Goal: Information Seeking & Learning: Check status

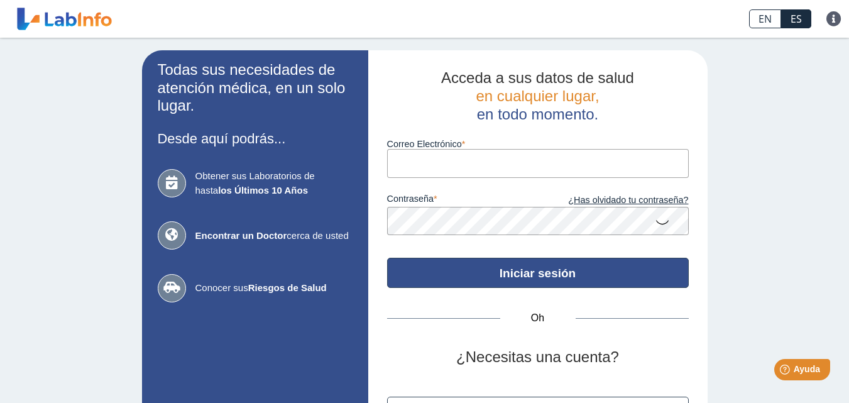
type input "rafaelina.espirituf@gmail.com"
click at [528, 273] on font "Iniciar sesión" at bounding box center [538, 273] width 76 height 13
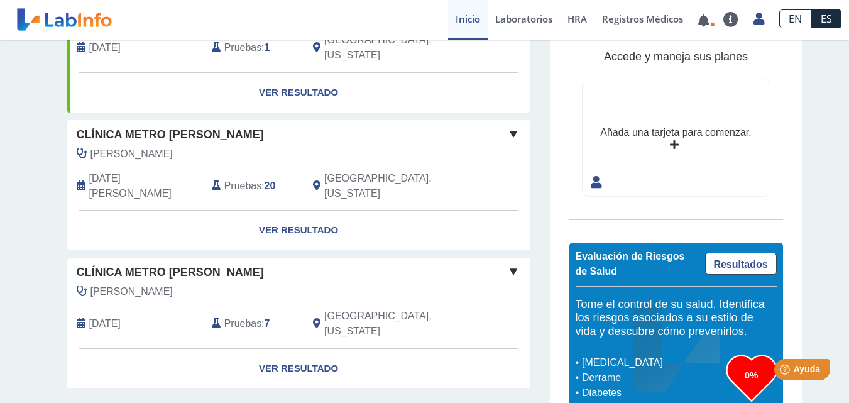
scroll to position [197, 0]
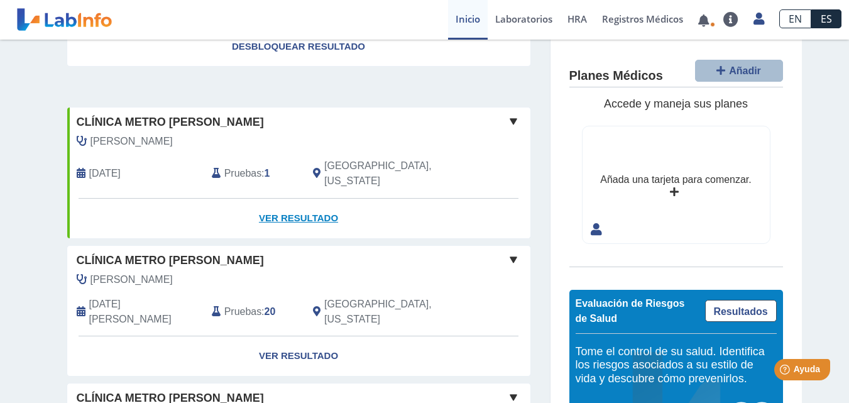
click at [309, 224] on link "Ver resultado" at bounding box center [298, 219] width 463 height 40
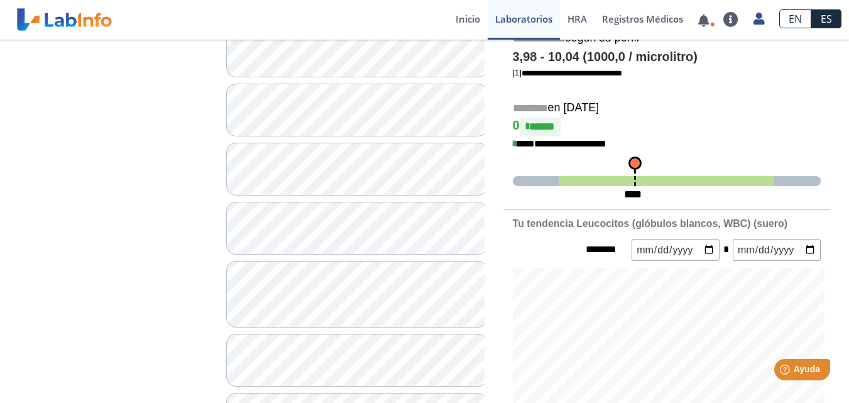
scroll to position [252, 0]
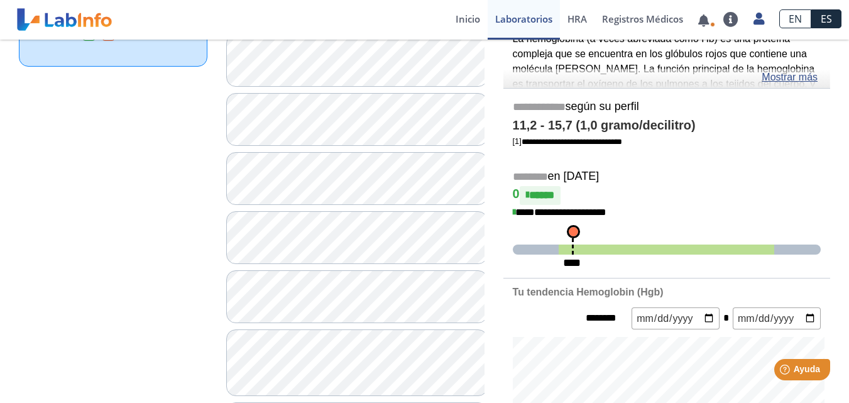
scroll to position [126, 0]
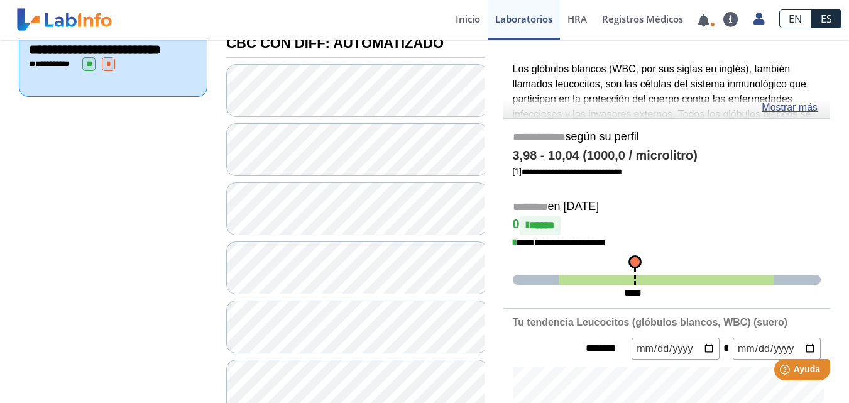
scroll to position [189, 0]
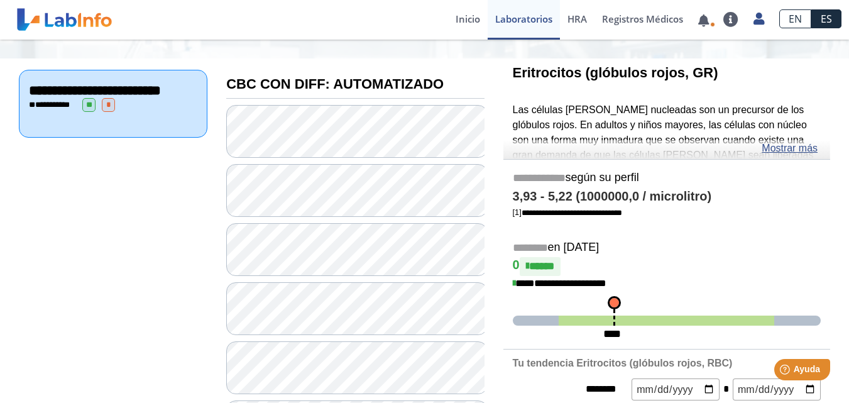
scroll to position [189, 0]
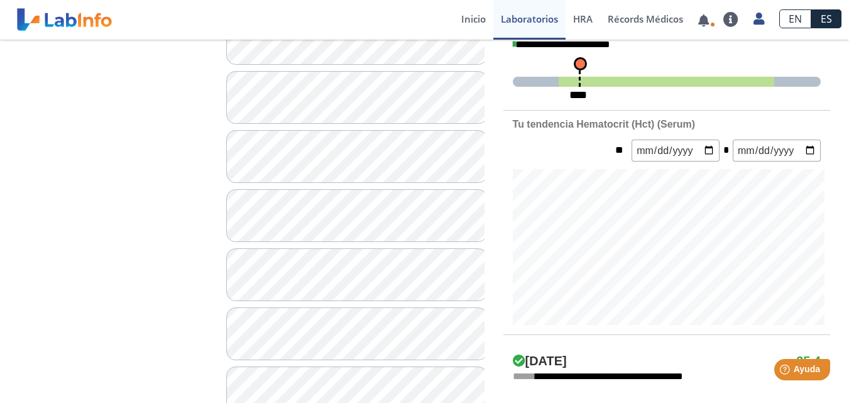
scroll to position [378, 0]
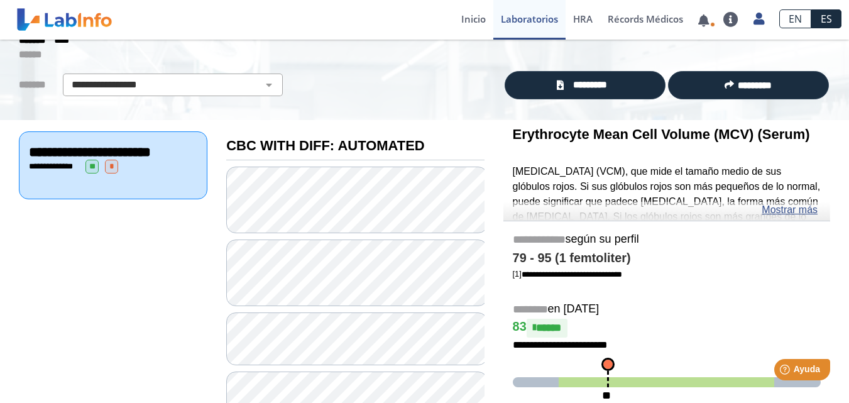
scroll to position [63, 0]
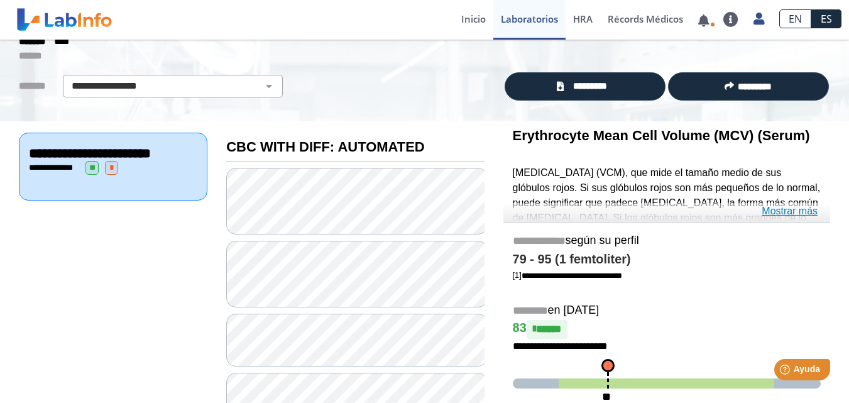
click at [796, 209] on link "Mostrar más" at bounding box center [790, 211] width 56 height 15
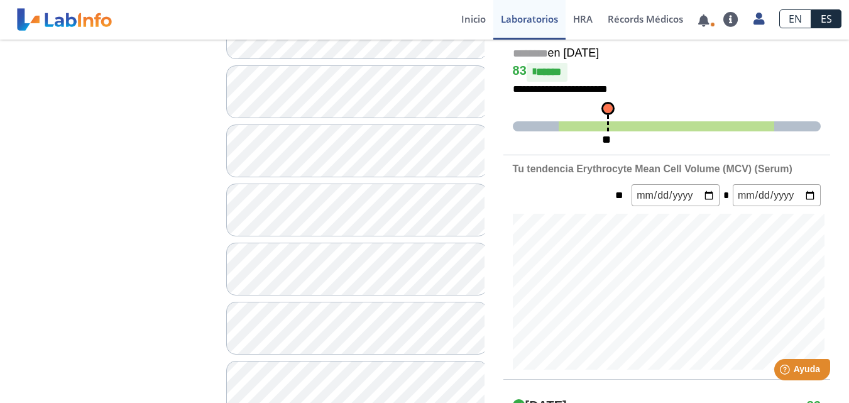
scroll to position [378, 0]
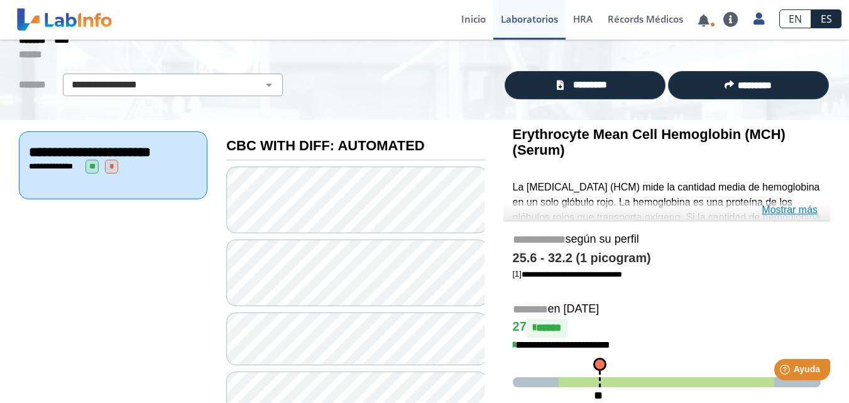
scroll to position [63, 0]
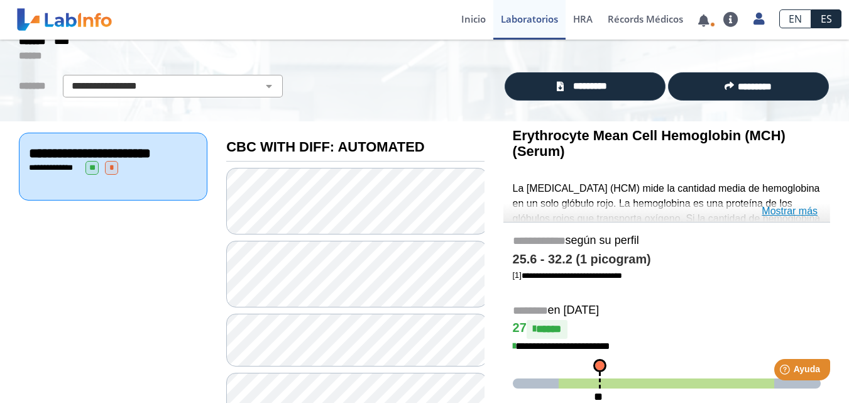
click at [803, 210] on link "Mostrar más" at bounding box center [790, 211] width 56 height 15
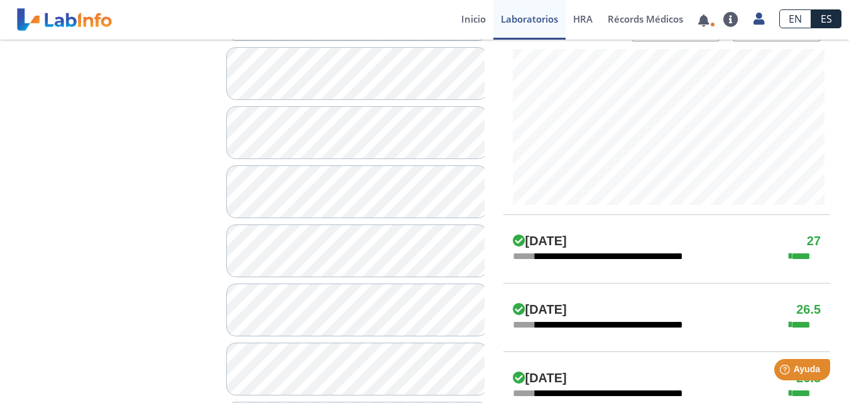
scroll to position [503, 0]
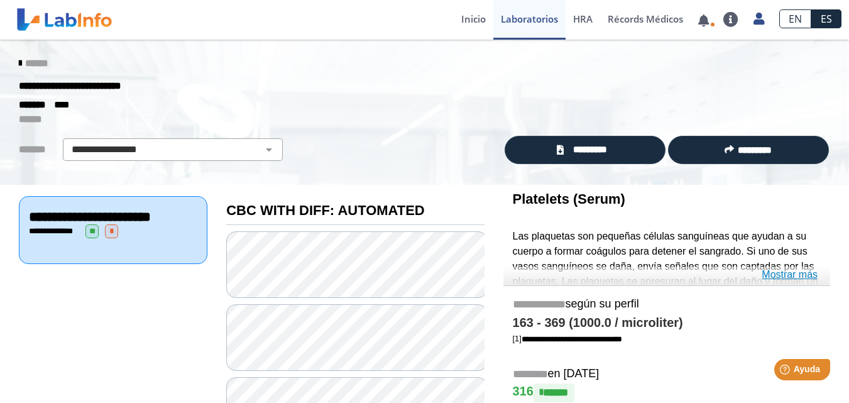
click at [776, 273] on link "Mostrar más" at bounding box center [790, 274] width 56 height 15
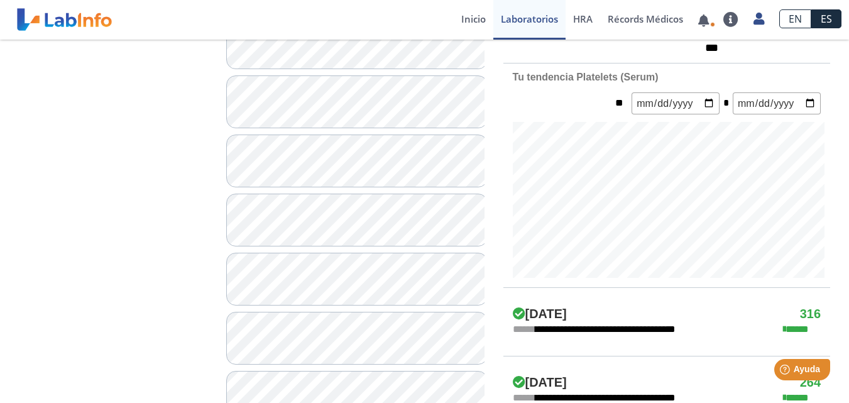
scroll to position [566, 0]
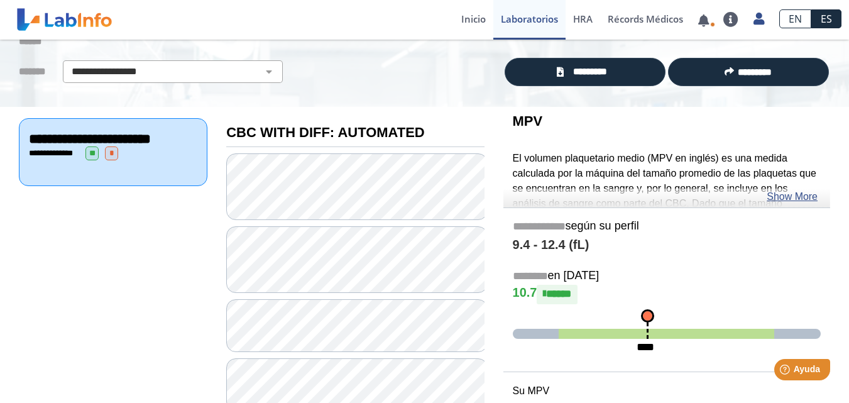
scroll to position [63, 0]
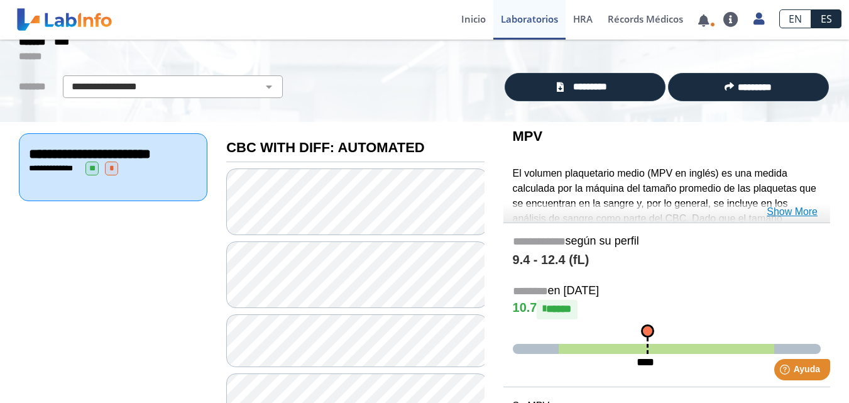
click at [801, 210] on link "Show More" at bounding box center [792, 211] width 51 height 15
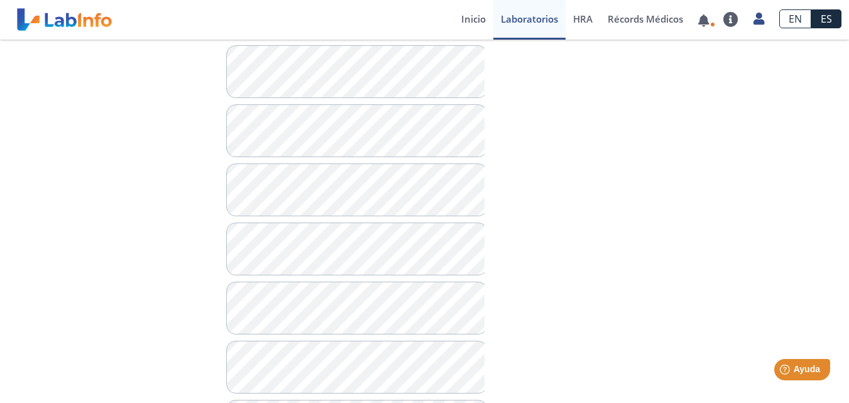
scroll to position [629, 0]
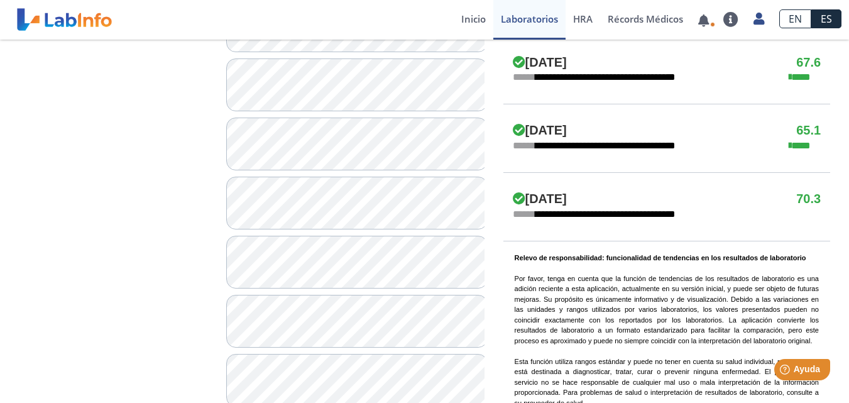
scroll to position [754, 0]
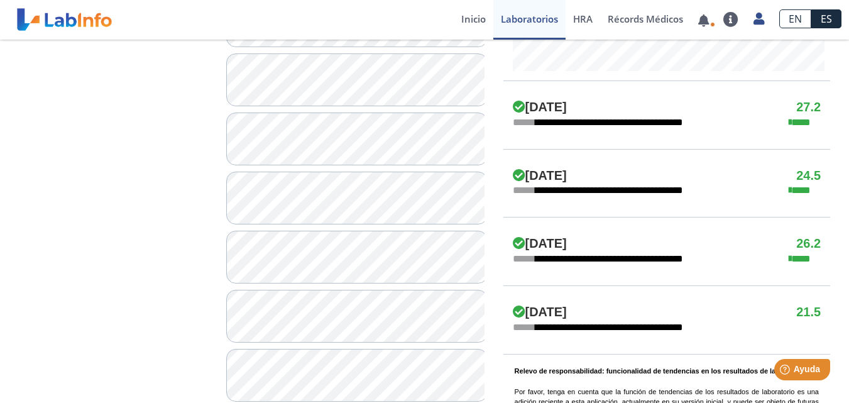
scroll to position [691, 0]
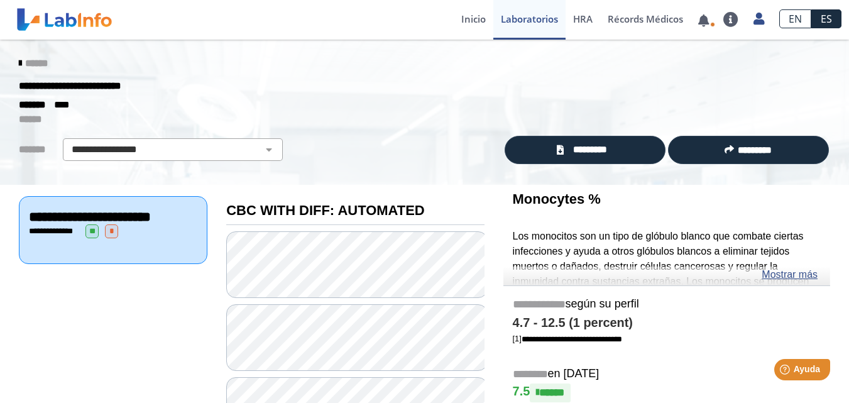
click at [19, 63] on icon at bounding box center [20, 63] width 3 height 10
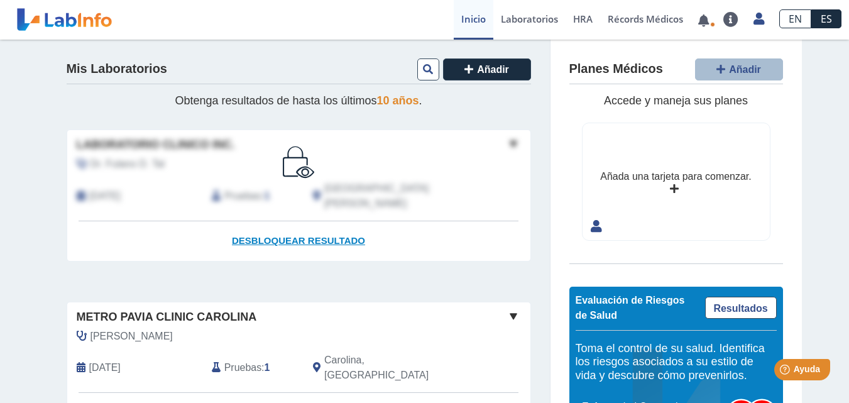
click at [328, 221] on link "Desbloquear resultado .cls-1 { fill: #fff; } .cls-2 { fill: #1b2d3f; }" at bounding box center [298, 241] width 463 height 40
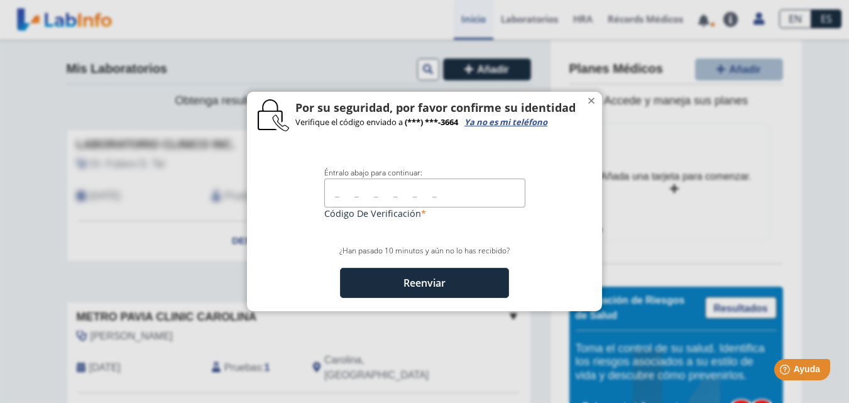
click at [372, 202] on input "text" at bounding box center [424, 193] width 201 height 28
type input "222108"
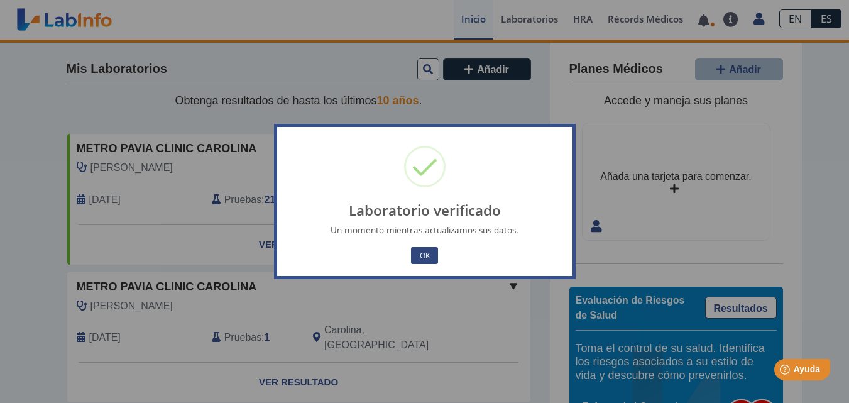
click at [424, 249] on button "OK" at bounding box center [424, 255] width 26 height 17
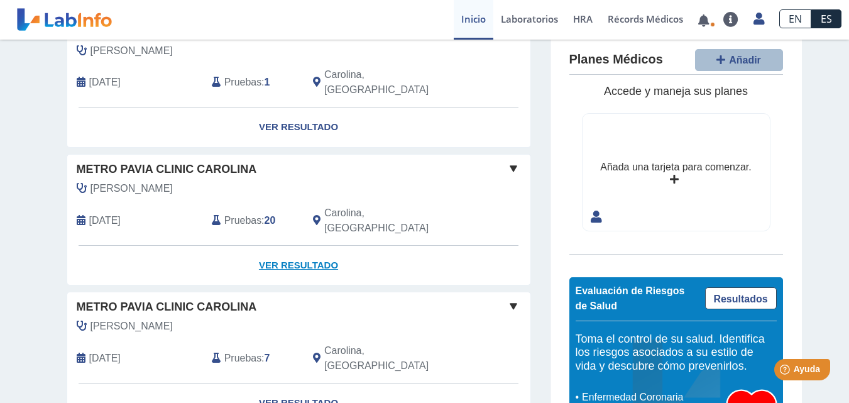
scroll to position [260, 0]
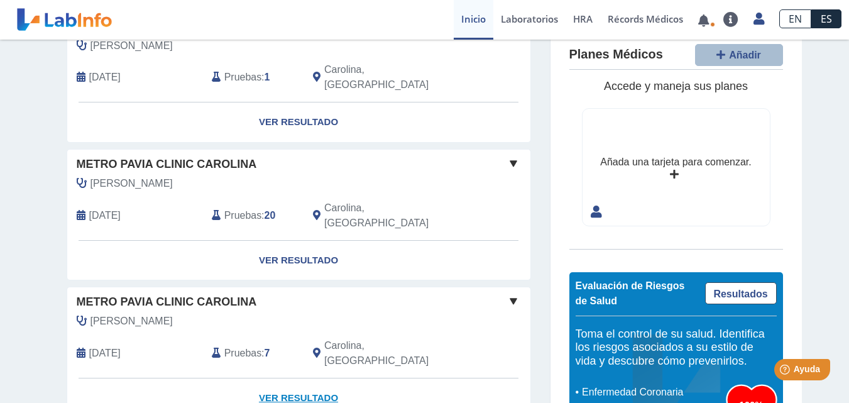
click at [290, 378] on link "Ver Resultado" at bounding box center [298, 398] width 463 height 40
click at [289, 378] on link "Ver Resultado" at bounding box center [298, 398] width 463 height 40
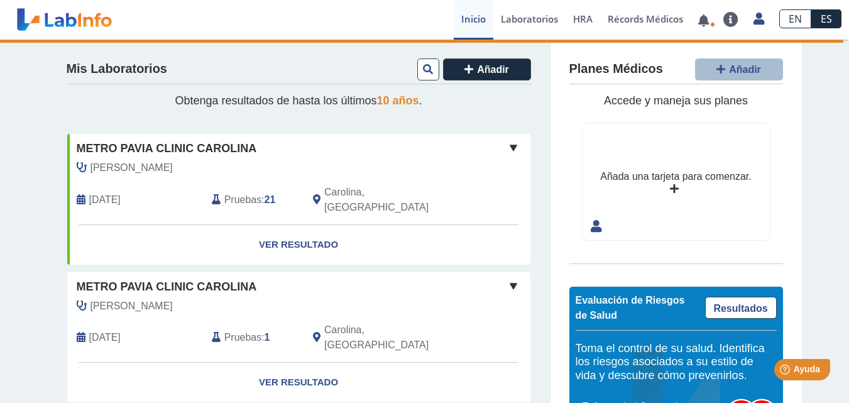
scroll to position [63, 0]
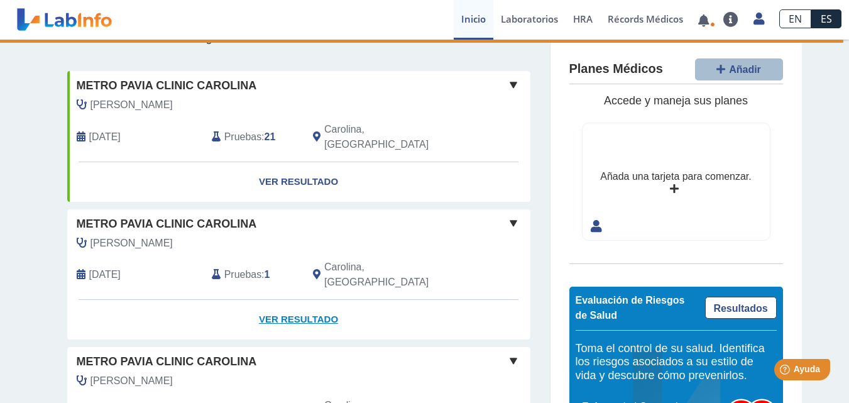
click at [304, 300] on link "Ver Resultado" at bounding box center [298, 320] width 463 height 40
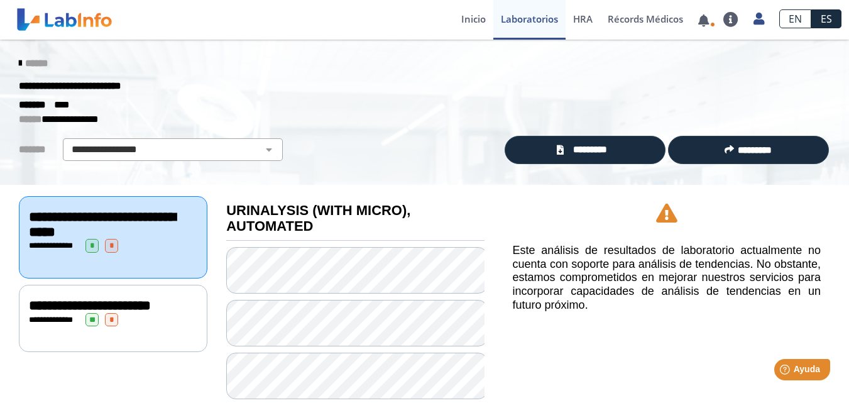
click at [120, 313] on div "**********" at bounding box center [113, 305] width 168 height 15
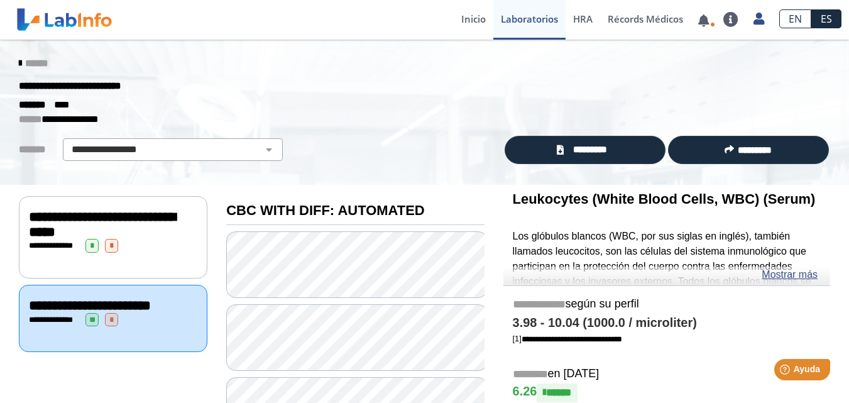
click at [131, 224] on span "**********" at bounding box center [102, 224] width 146 height 29
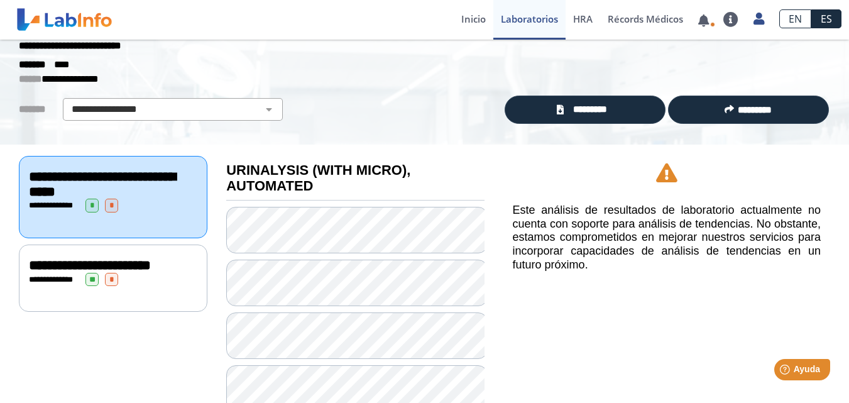
scroll to position [126, 0]
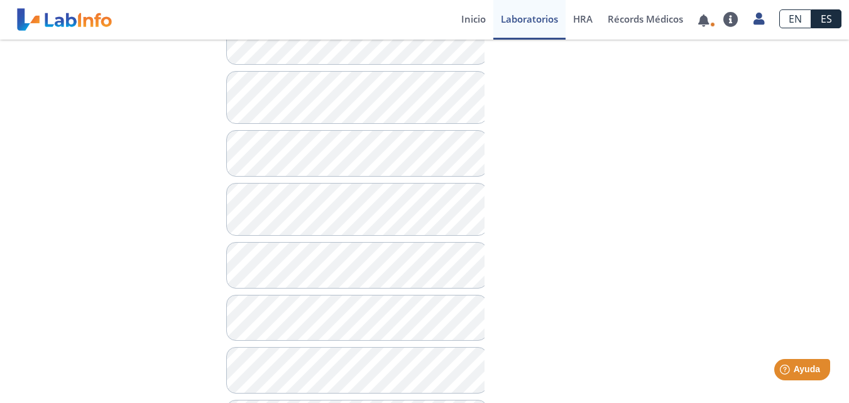
scroll to position [377, 0]
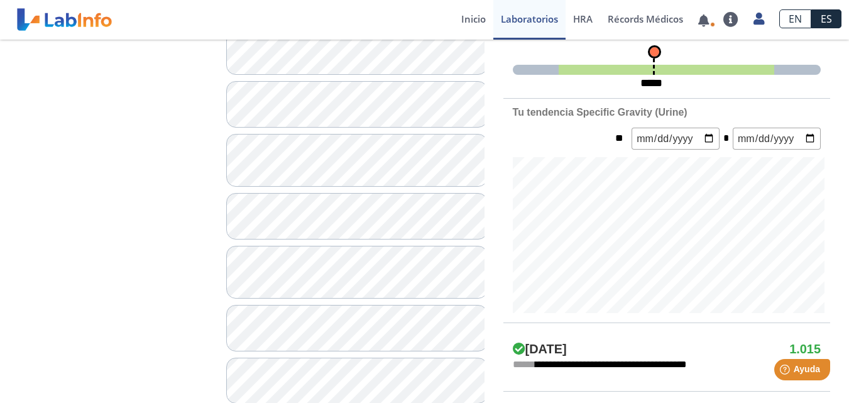
scroll to position [440, 0]
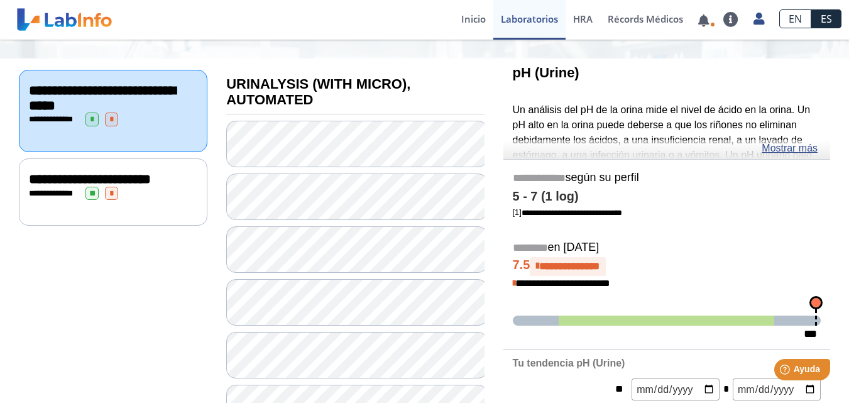
scroll to position [126, 0]
click at [781, 146] on link "Mostrar más" at bounding box center [790, 148] width 56 height 15
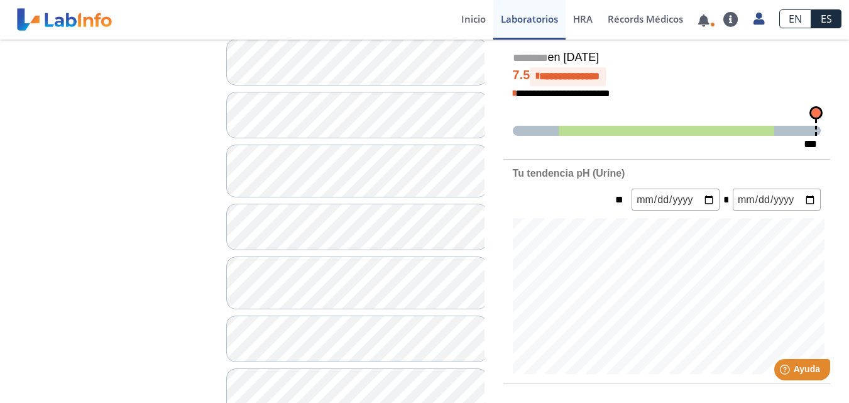
scroll to position [377, 0]
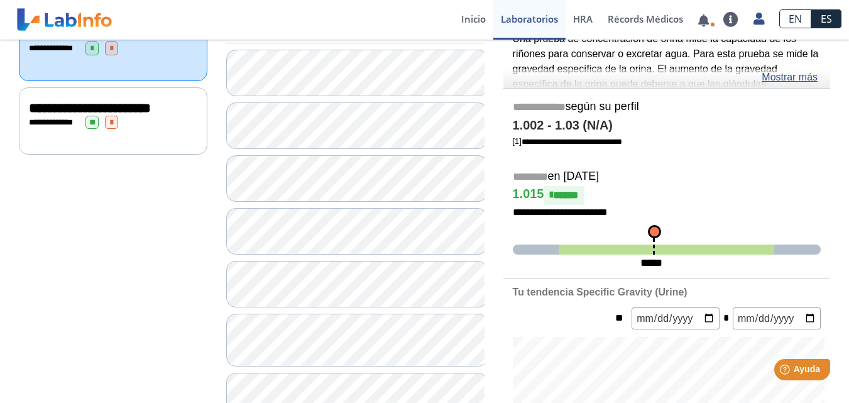
scroll to position [377, 0]
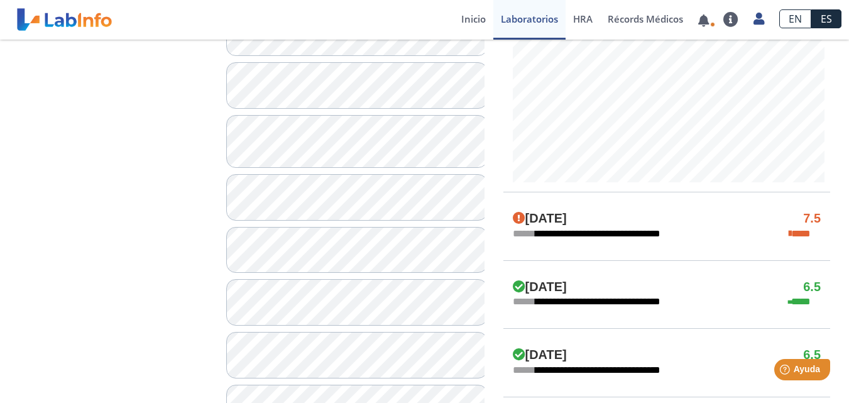
scroll to position [503, 0]
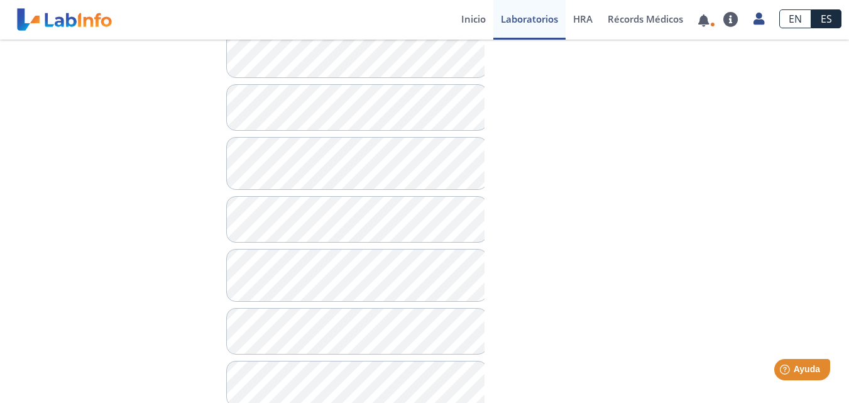
scroll to position [377, 0]
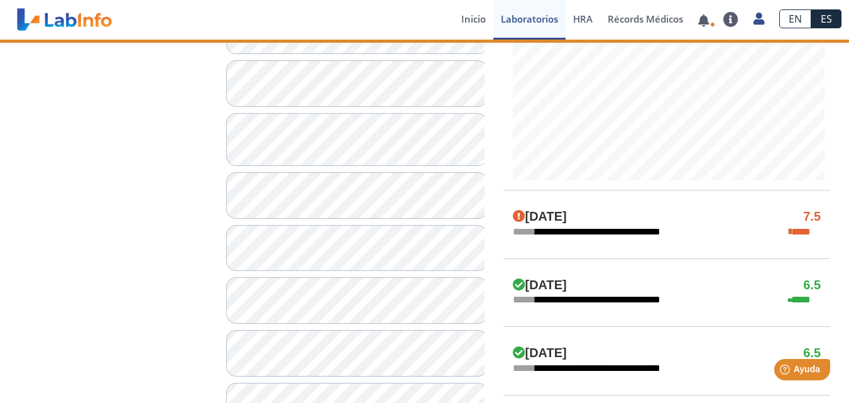
scroll to position [566, 0]
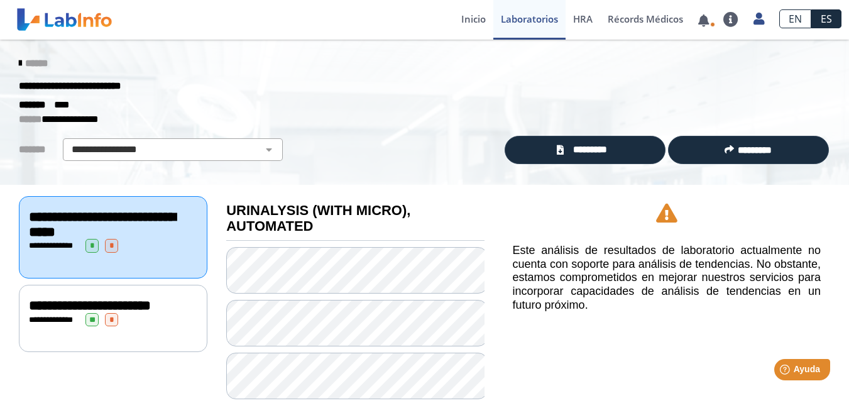
click at [68, 308] on span "**********" at bounding box center [90, 306] width 122 height 14
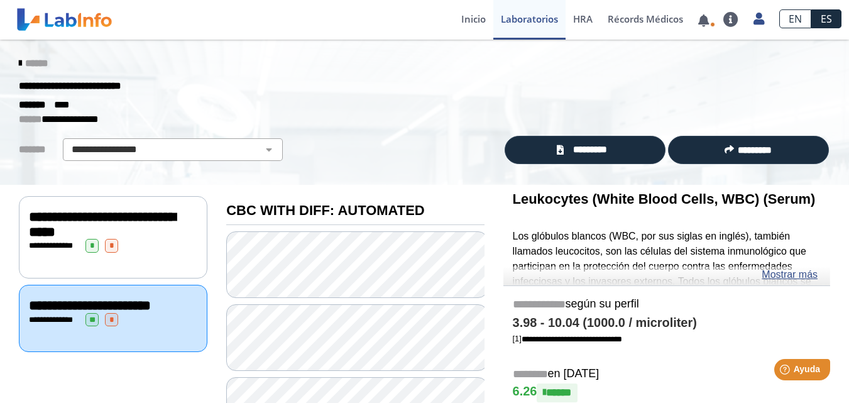
click at [105, 229] on span "**********" at bounding box center [102, 224] width 146 height 29
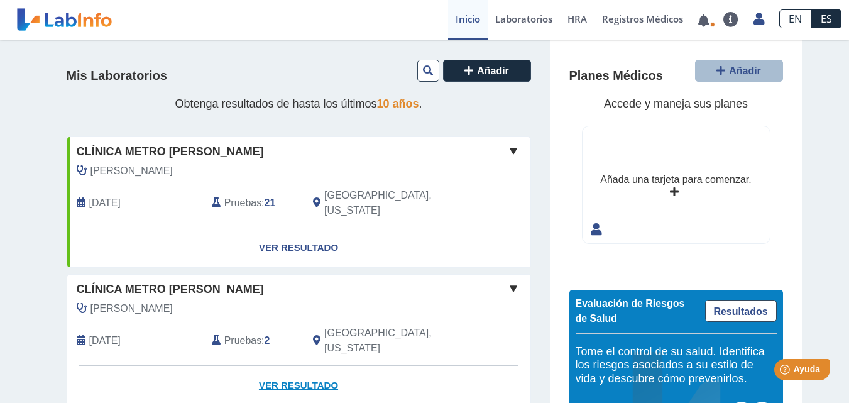
click at [303, 366] on link "Ver resultado" at bounding box center [298, 386] width 463 height 40
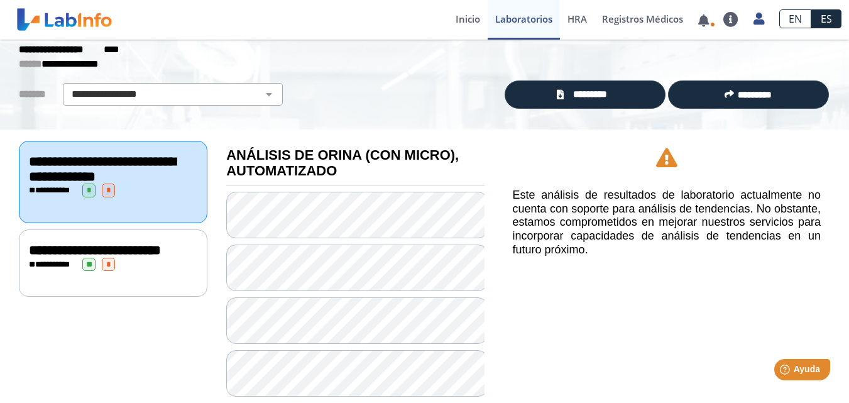
scroll to position [126, 0]
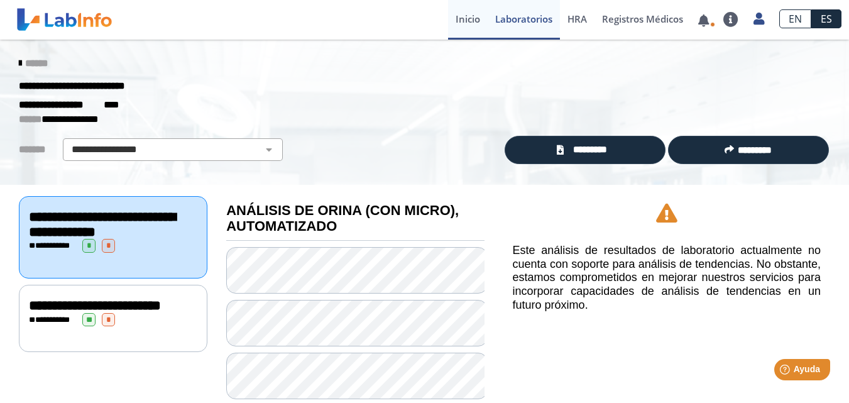
click at [461, 18] on font "Inicio" at bounding box center [468, 19] width 25 height 13
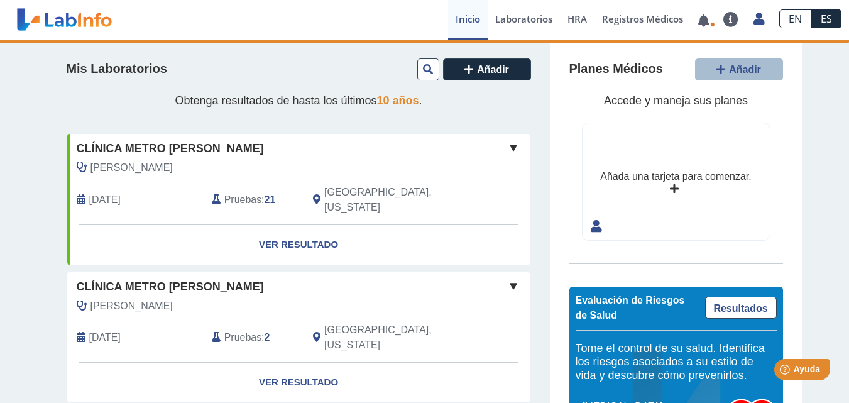
click at [657, 184] on div "Añada una tarjeta para comenzar." at bounding box center [675, 176] width 151 height 15
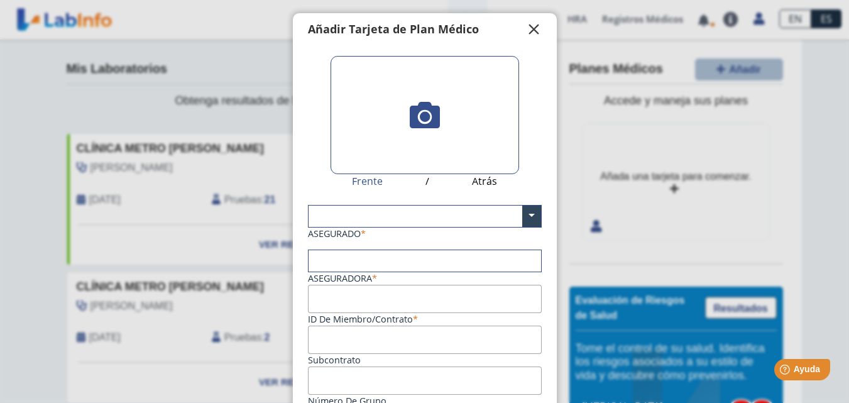
click at [520, 24] on button "" at bounding box center [534, 29] width 30 height 15
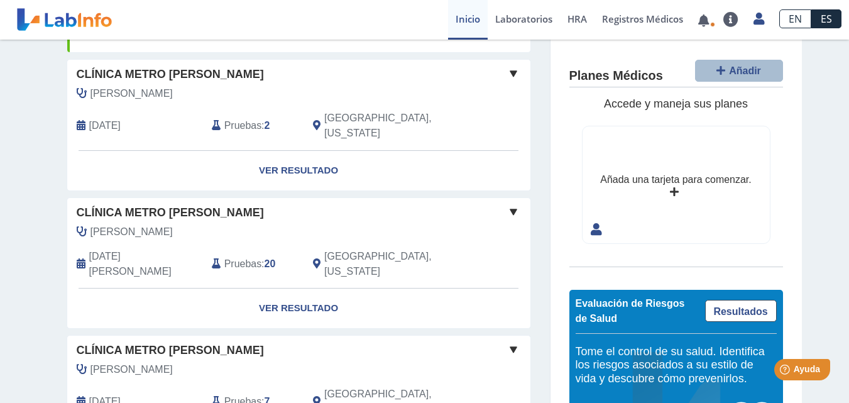
scroll to position [152, 0]
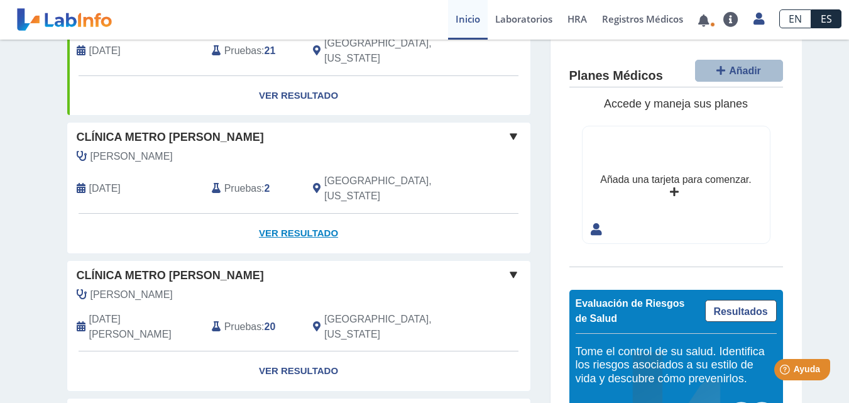
click at [275, 228] on font "Ver resultado" at bounding box center [298, 233] width 79 height 11
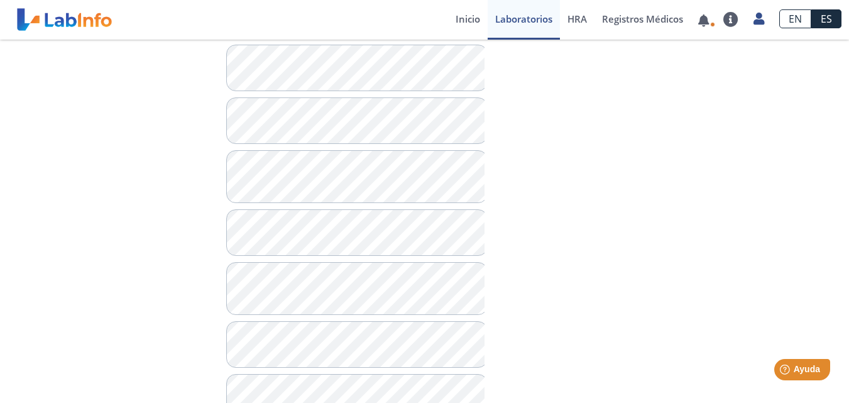
scroll to position [404, 0]
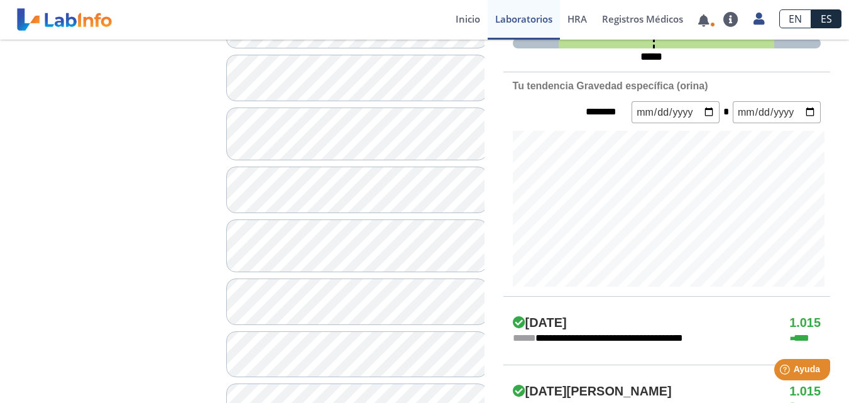
scroll to position [466, 0]
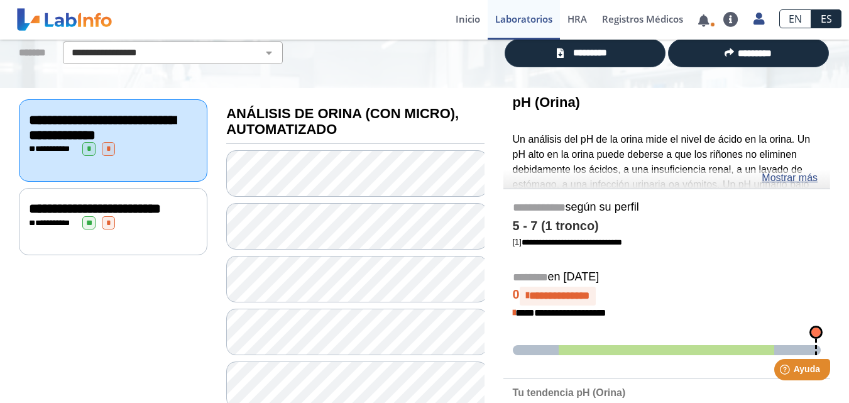
scroll to position [89, 0]
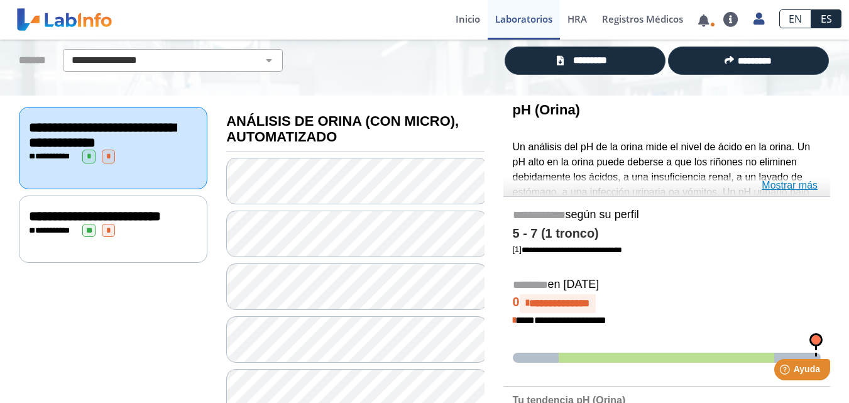
click at [789, 189] on font "Mostrar más" at bounding box center [790, 185] width 56 height 11
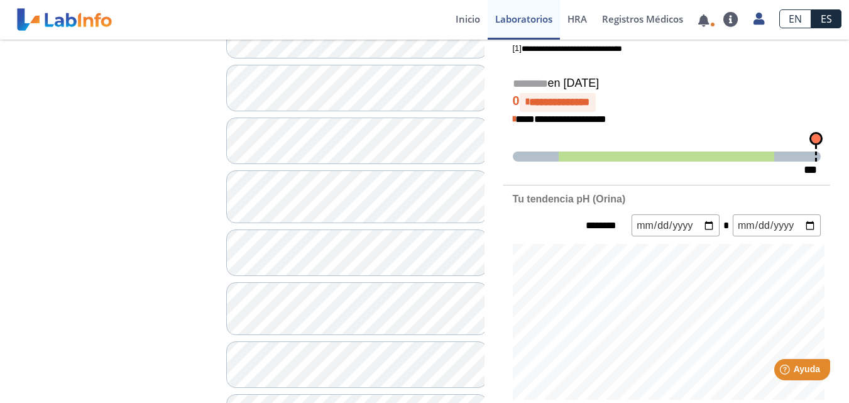
scroll to position [404, 0]
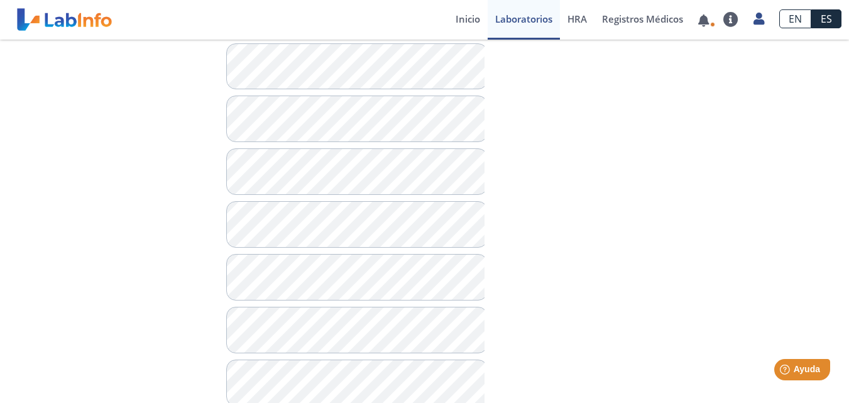
scroll to position [817, 0]
